Goal: Find specific page/section: Find specific page/section

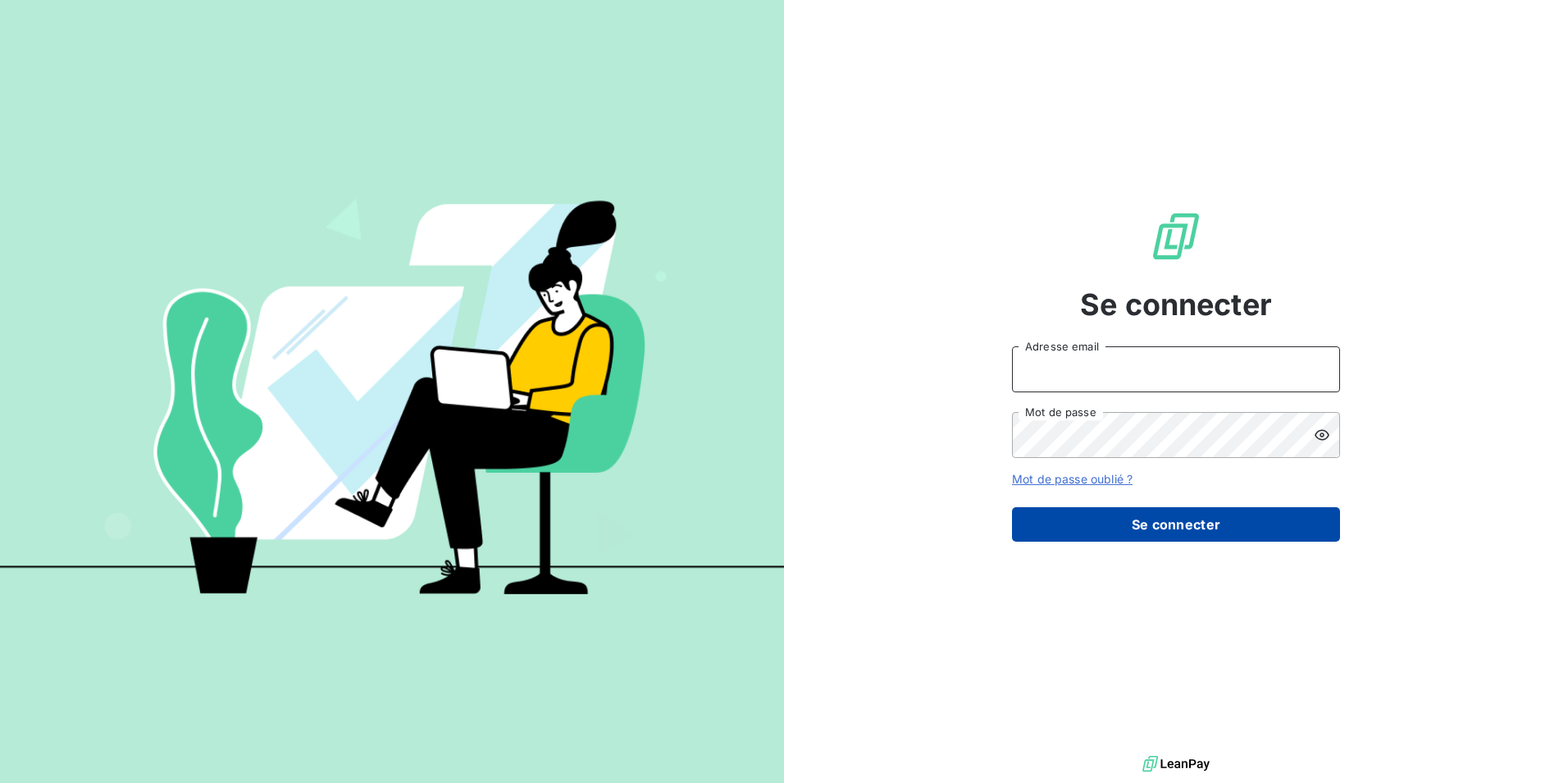
type input "[EMAIL_ADDRESS][DOMAIN_NAME]"
click at [1165, 521] on button "Se connecter" at bounding box center [1175, 524] width 328 height 34
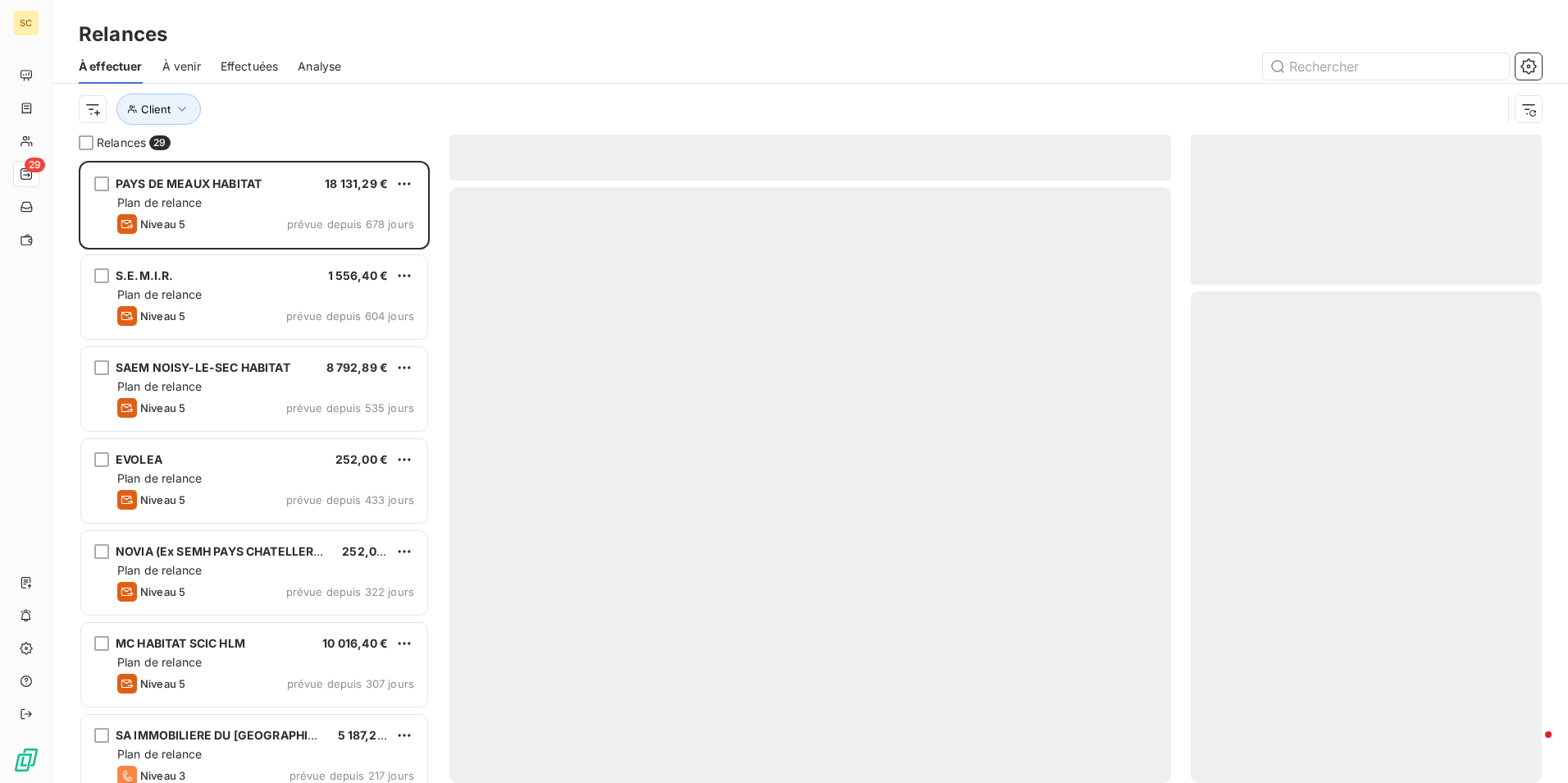
scroll to position [610, 339]
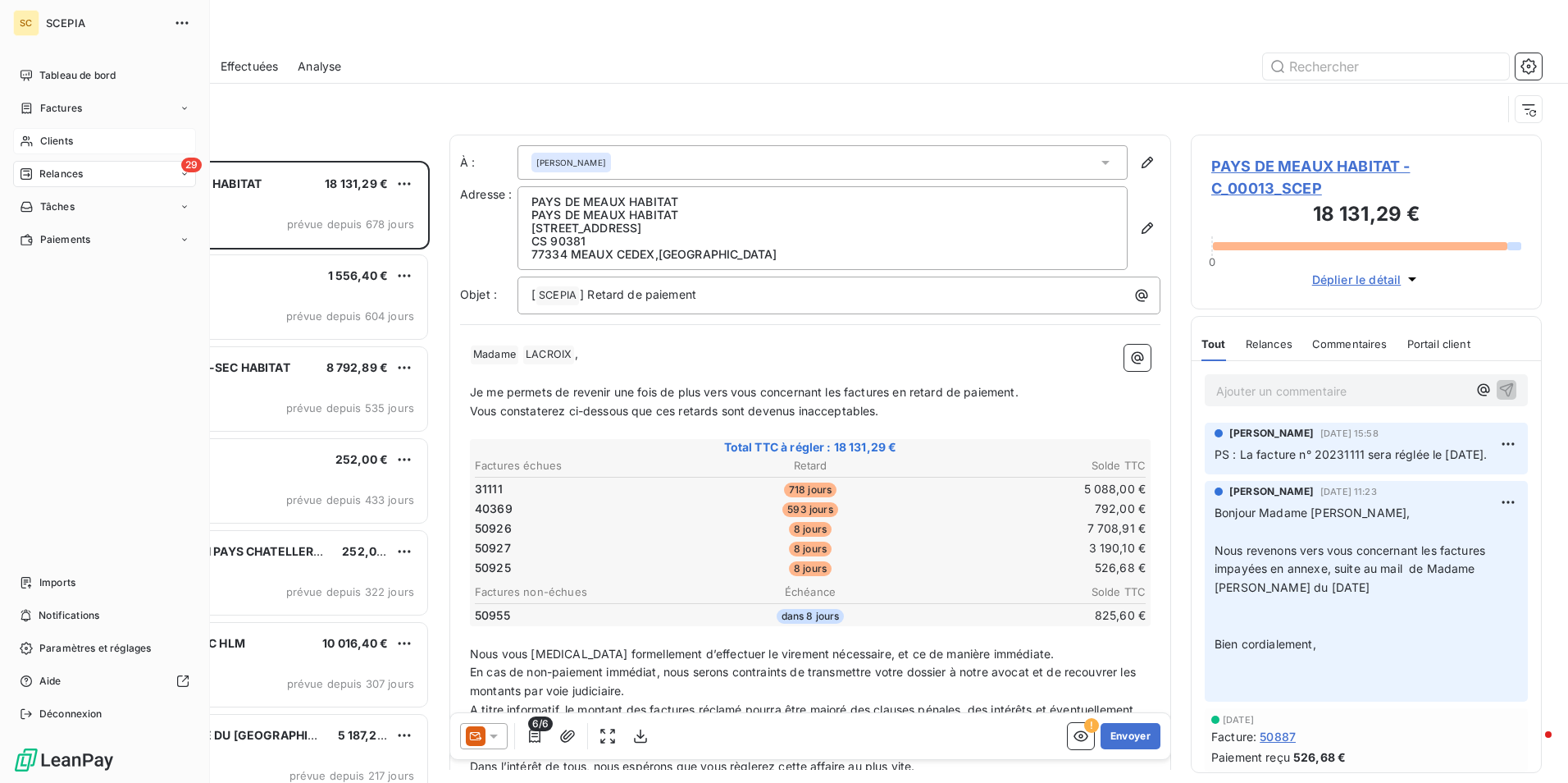
click at [55, 141] on span "Clients" at bounding box center [56, 142] width 33 height 15
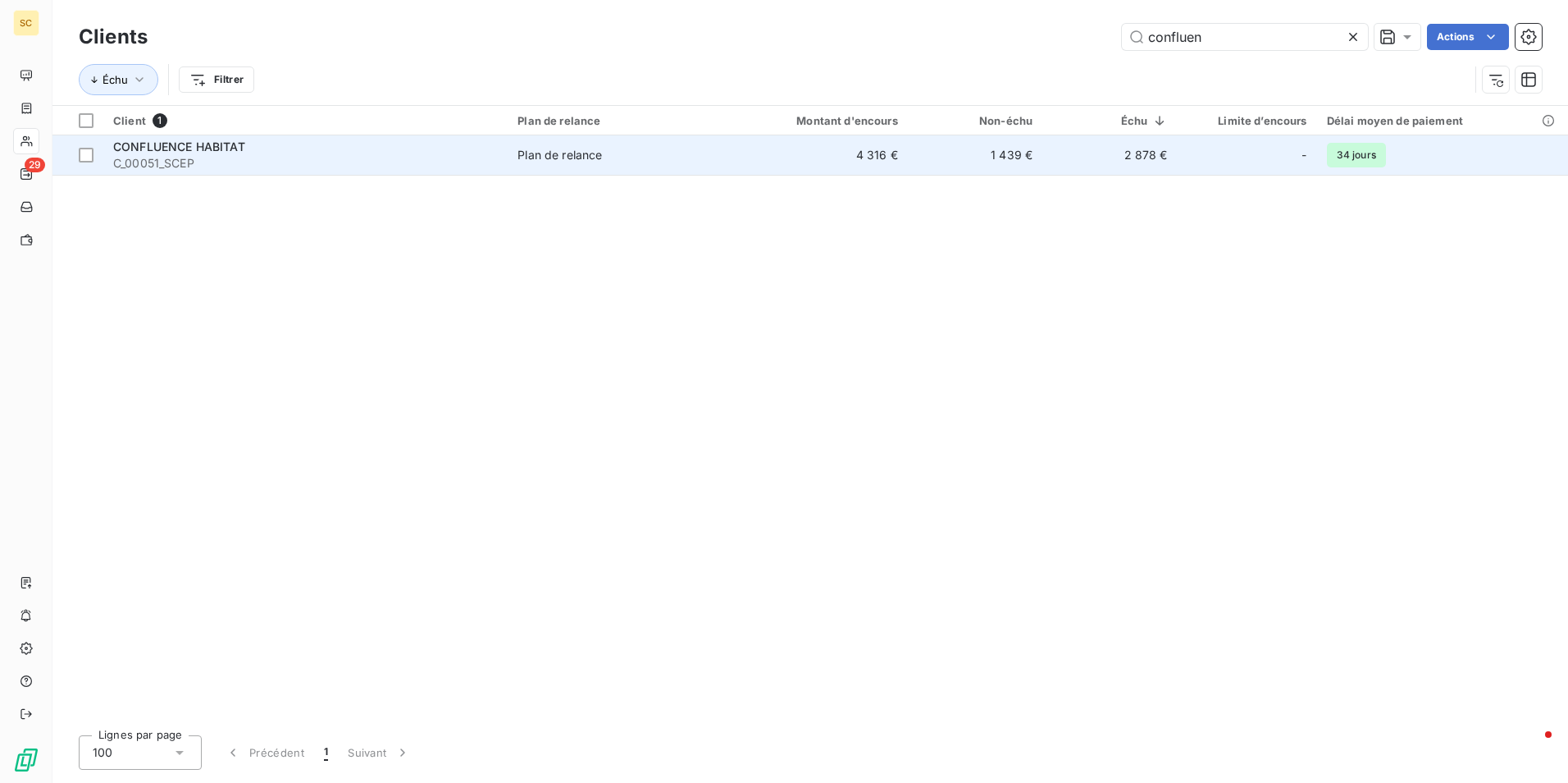
type input "confluen"
click at [187, 148] on span "CONFLUENCE HABITAT" at bounding box center [180, 146] width 132 height 14
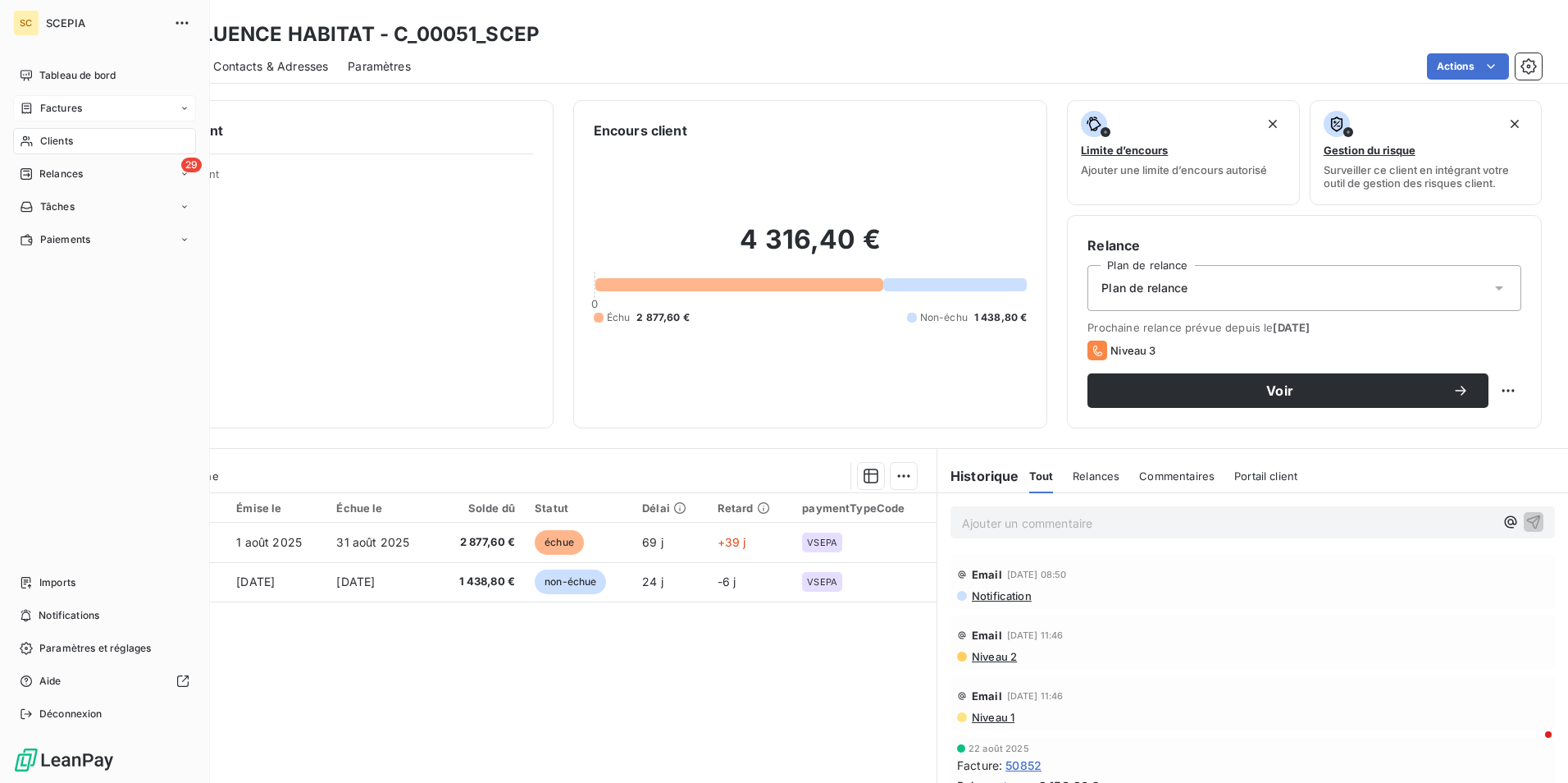
click at [83, 107] on div "Factures" at bounding box center [104, 108] width 183 height 26
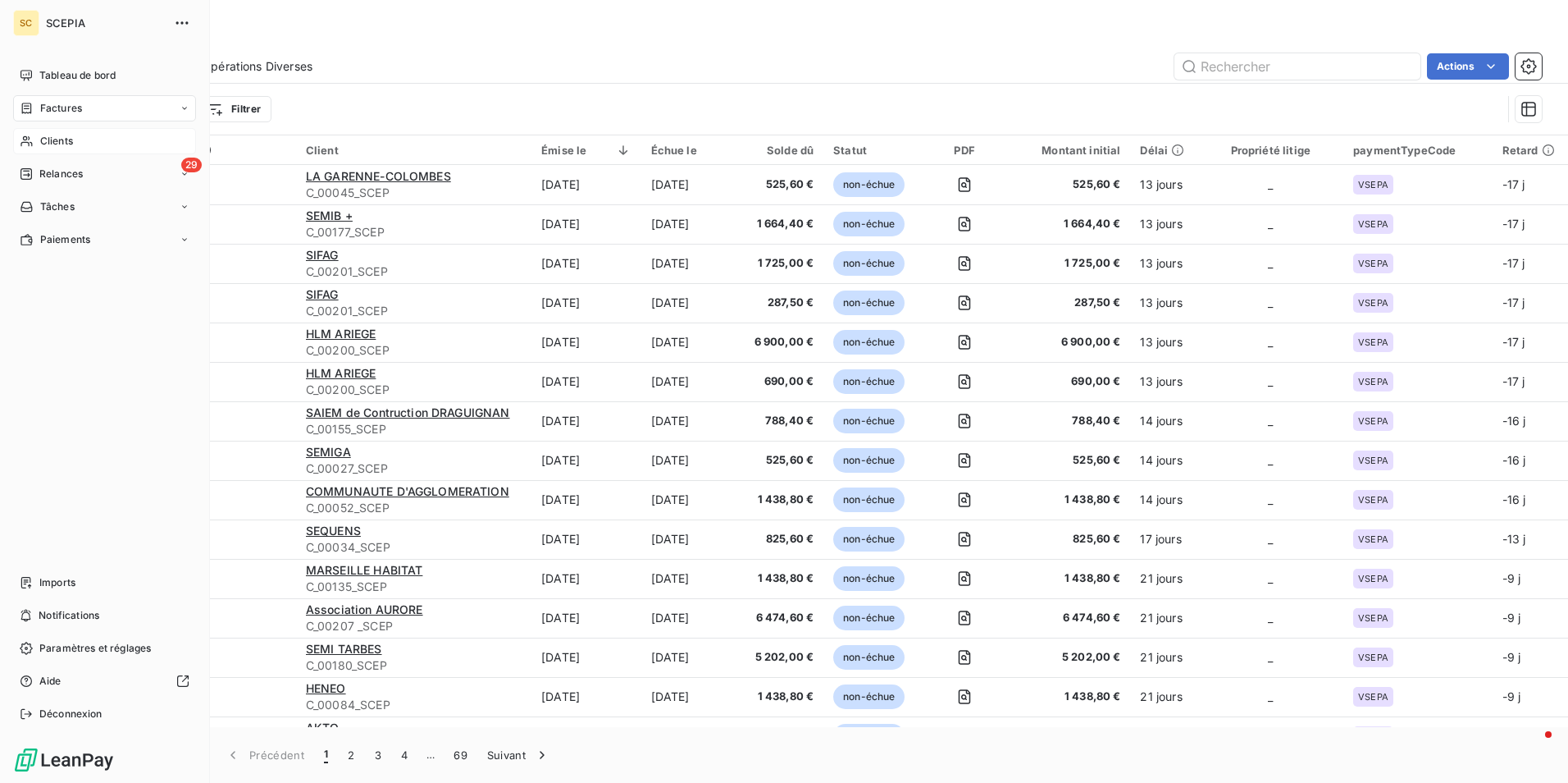
click at [64, 143] on span "Clients" at bounding box center [56, 142] width 33 height 15
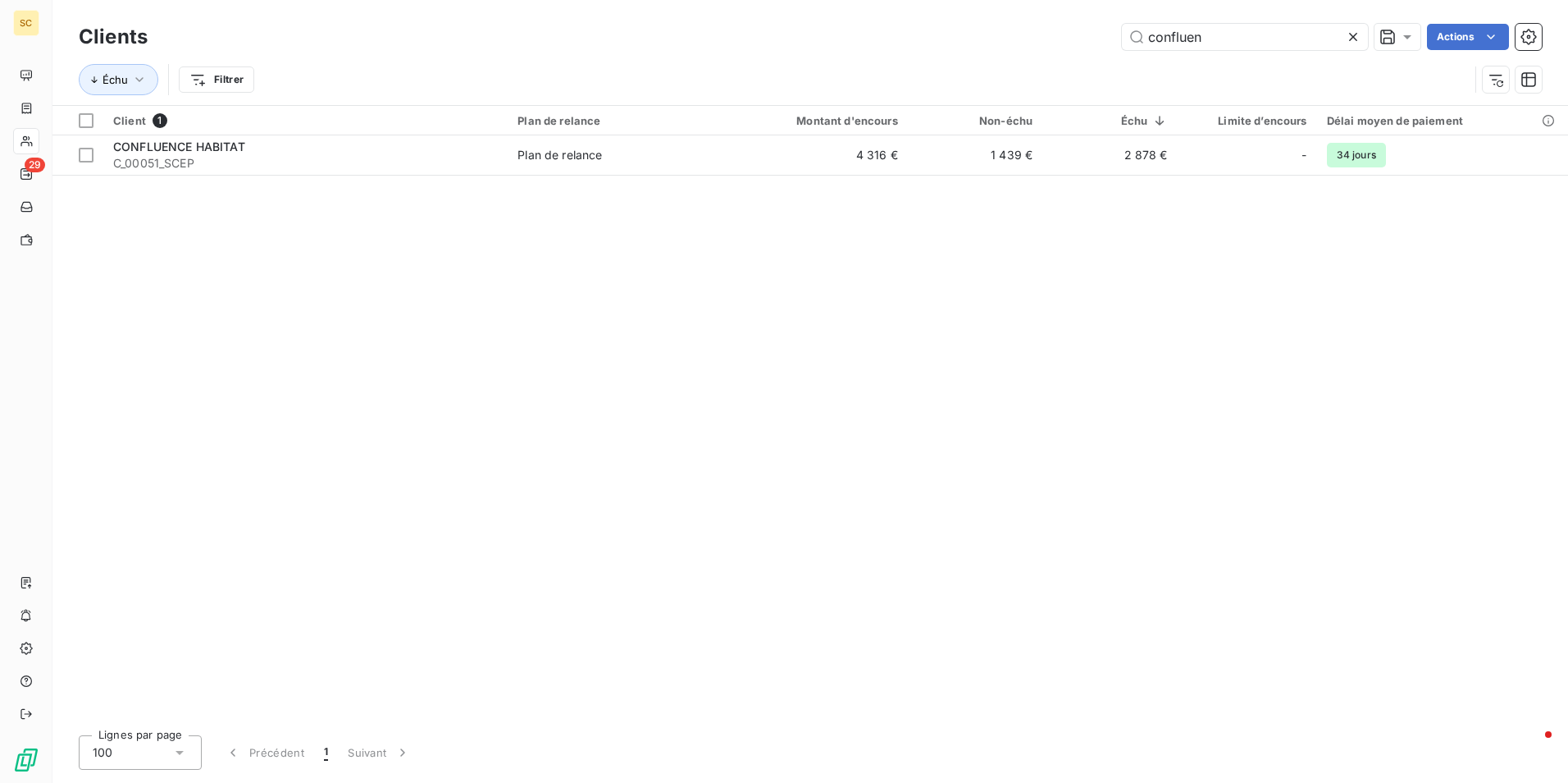
click at [1353, 35] on icon at bounding box center [1353, 36] width 8 height 8
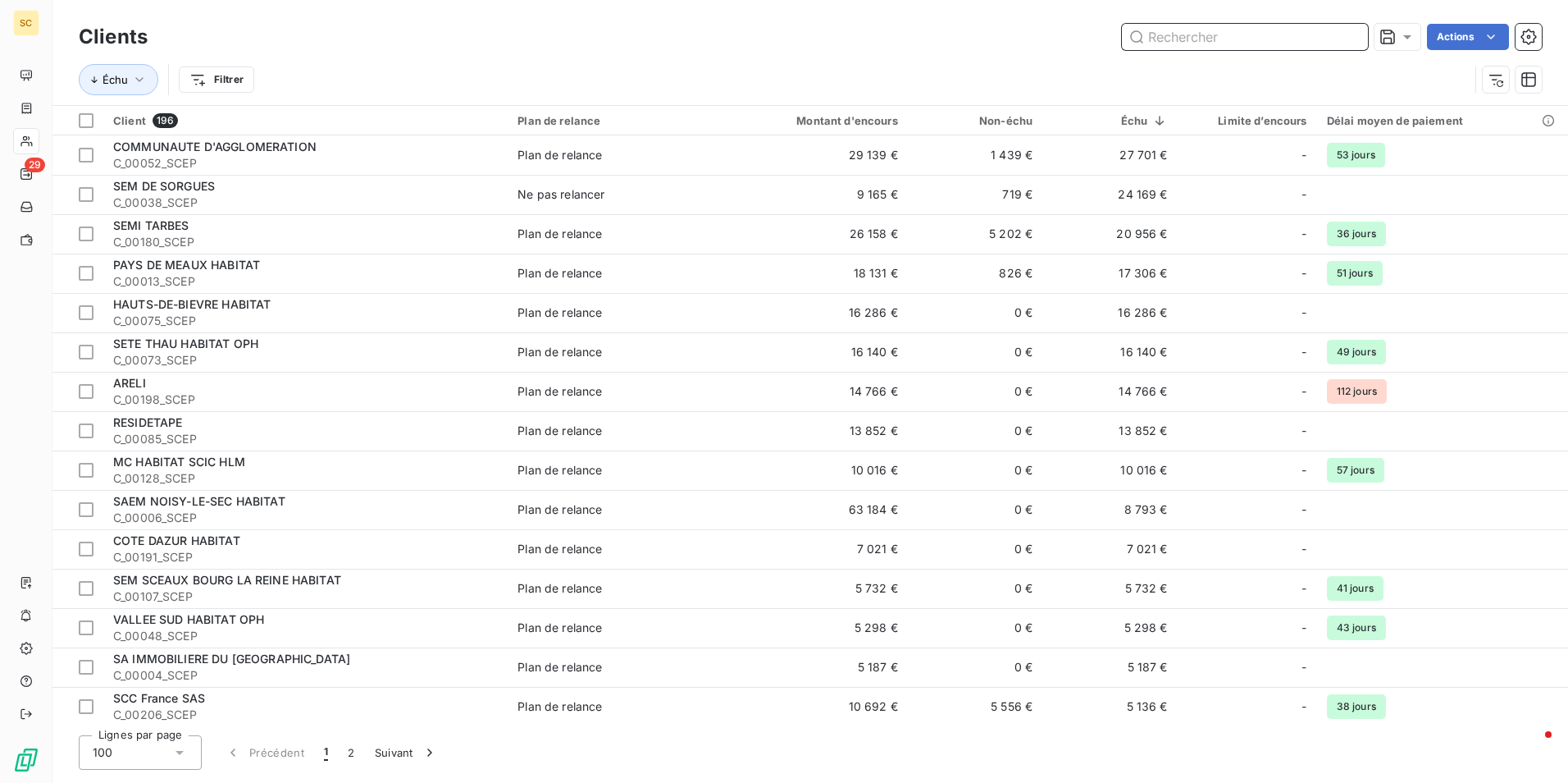
click at [1174, 38] on input "text" at bounding box center [1245, 37] width 246 height 26
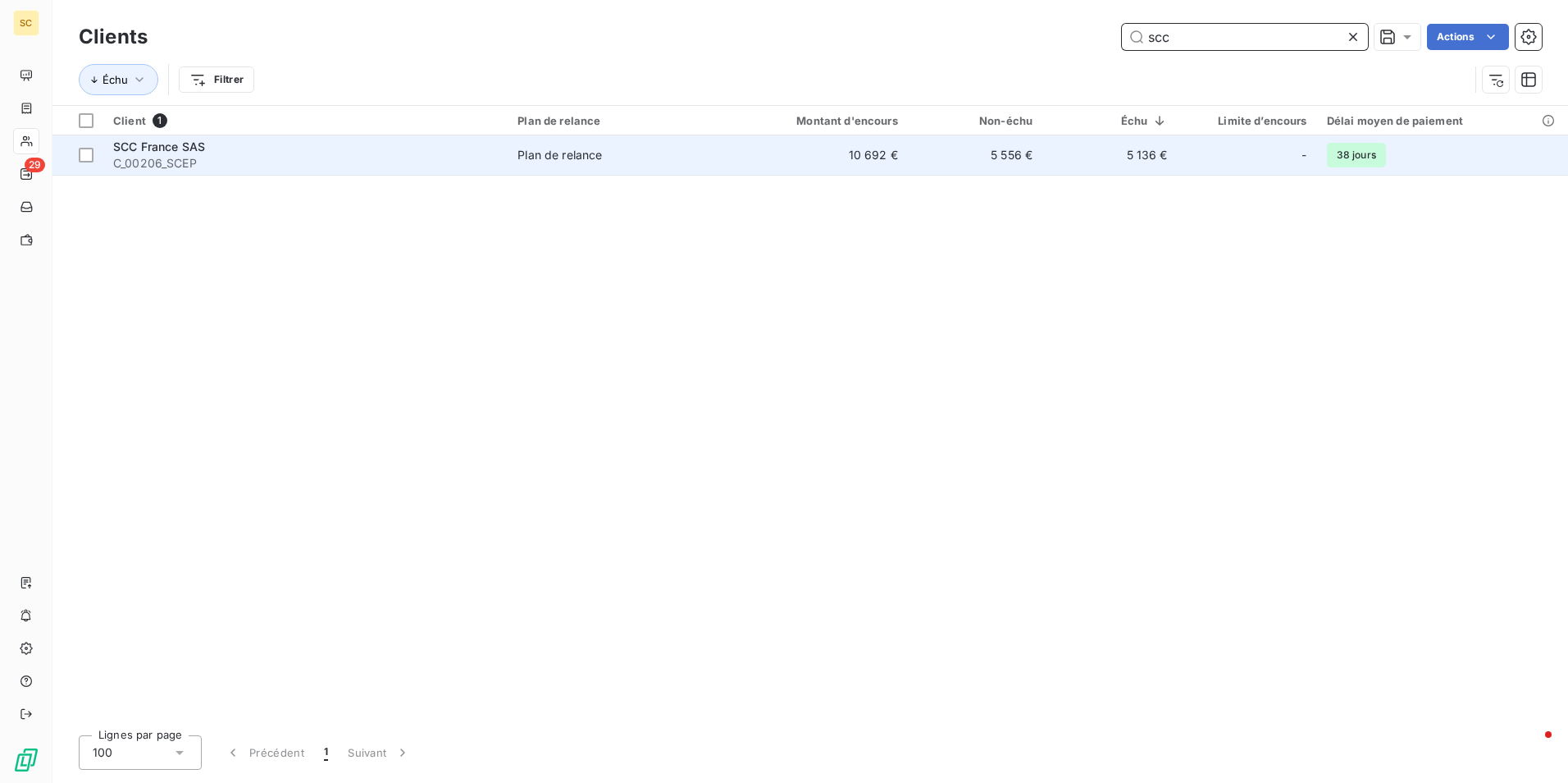
type input "scc"
click at [155, 151] on span "SCC France SAS" at bounding box center [159, 146] width 92 height 14
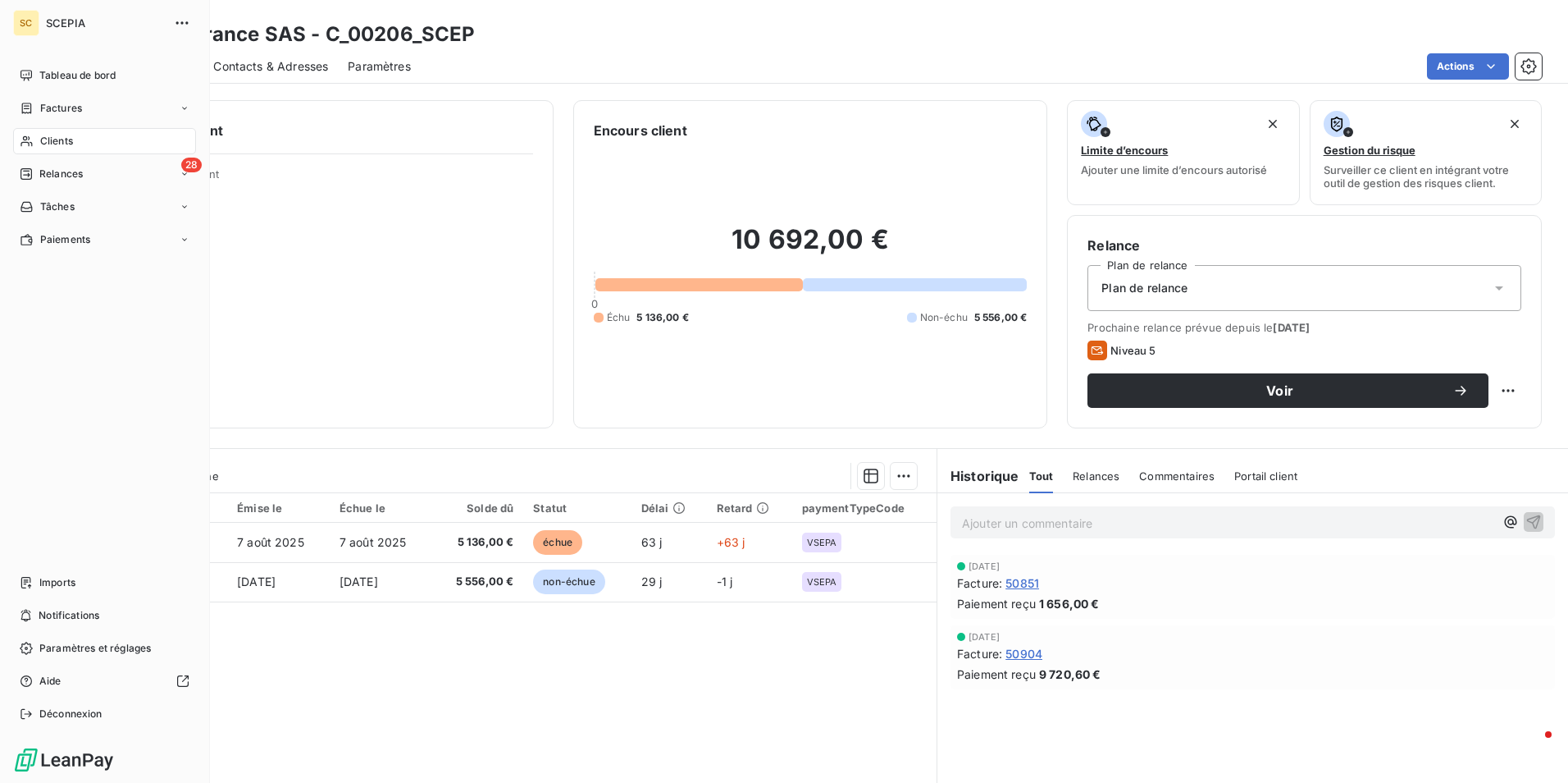
click at [62, 136] on span "Clients" at bounding box center [56, 142] width 33 height 15
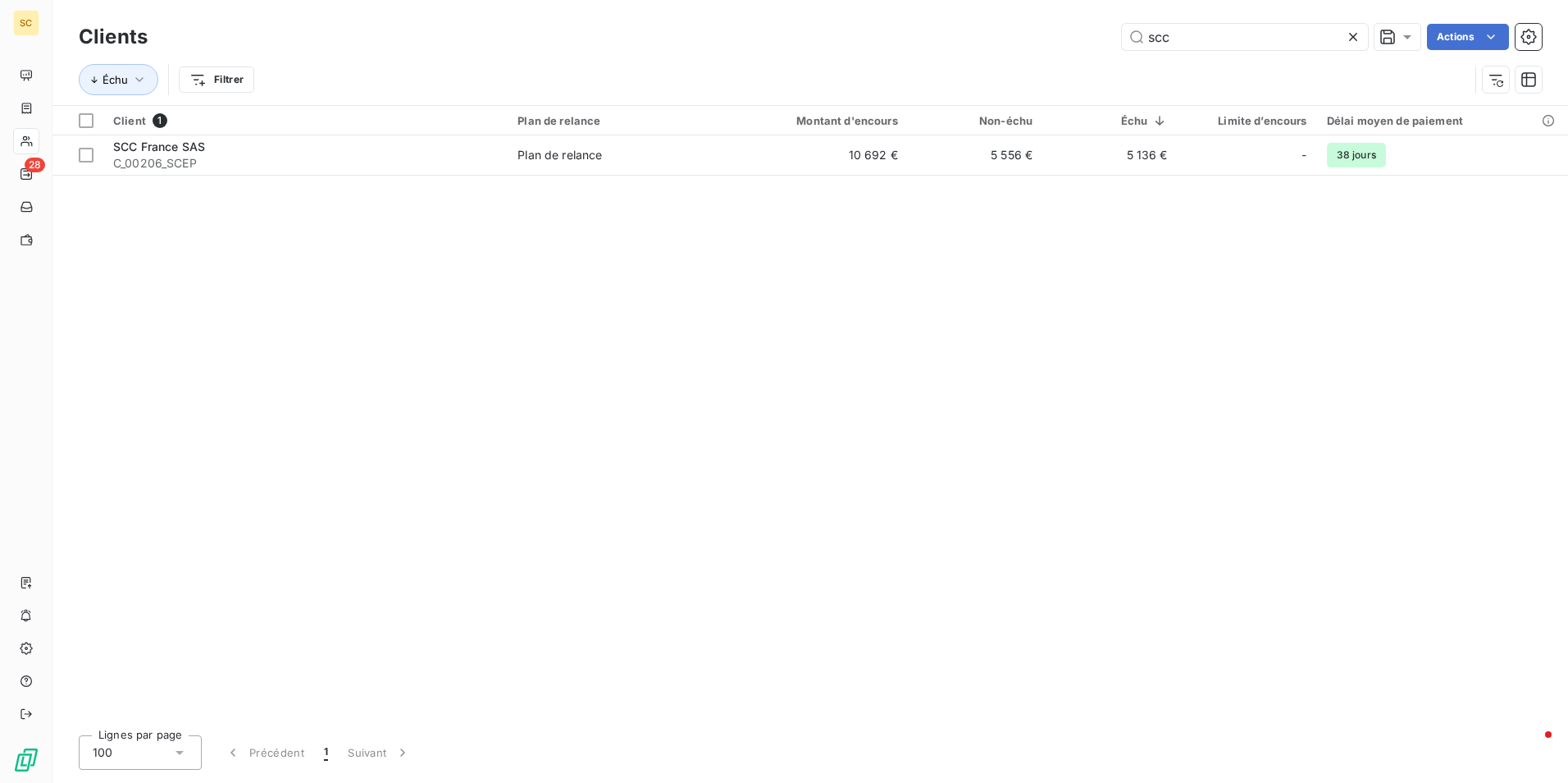
drag, startPoint x: 1193, startPoint y: 41, endPoint x: 1115, endPoint y: 41, distance: 78.0
click at [1115, 41] on div "scc Actions" at bounding box center [854, 37] width 1374 height 26
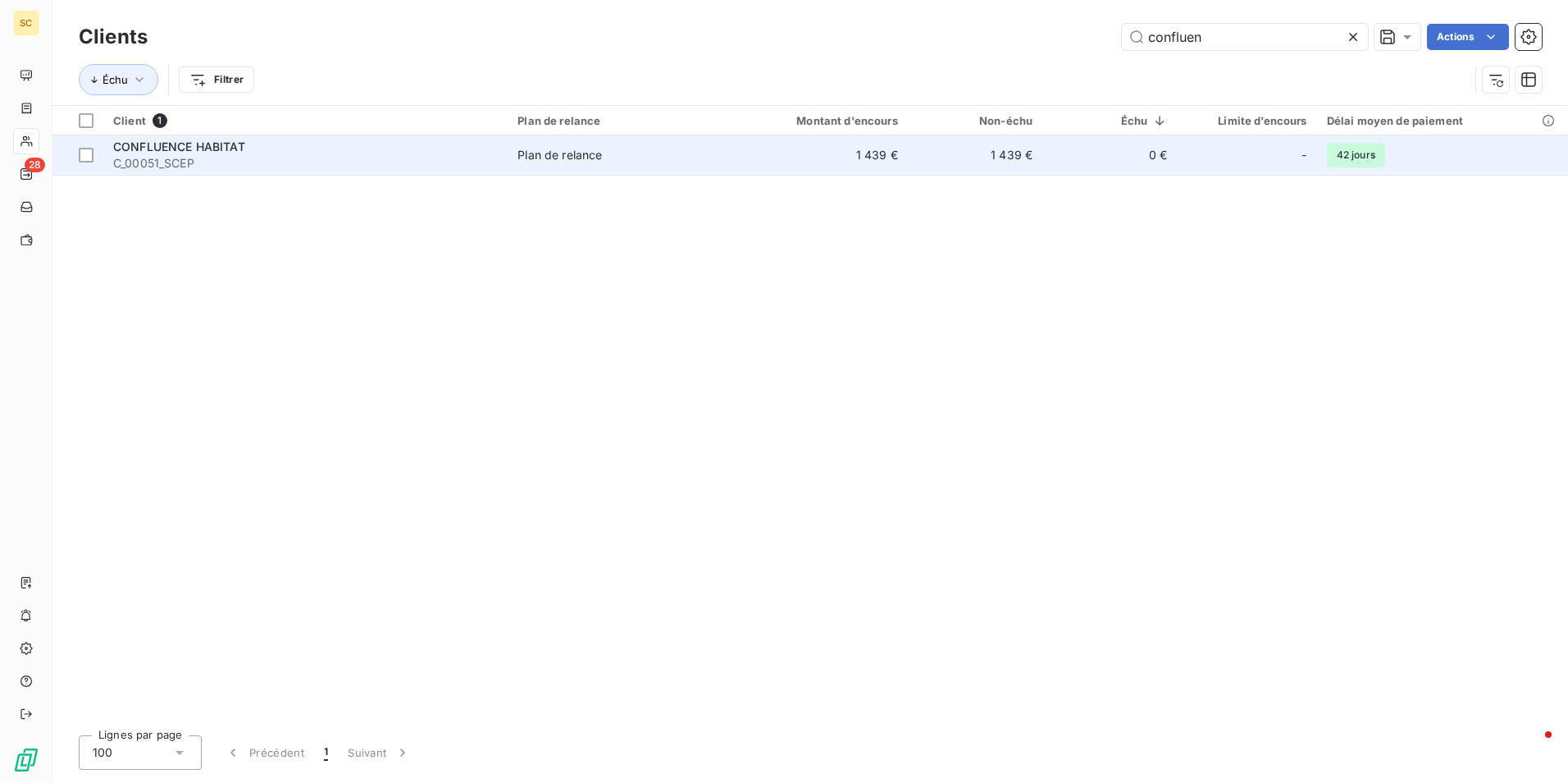
type input "confluen"
click at [217, 145] on span "CONFLUENCE HABITAT" at bounding box center [180, 146] width 132 height 14
